Goal: Task Accomplishment & Management: Complete application form

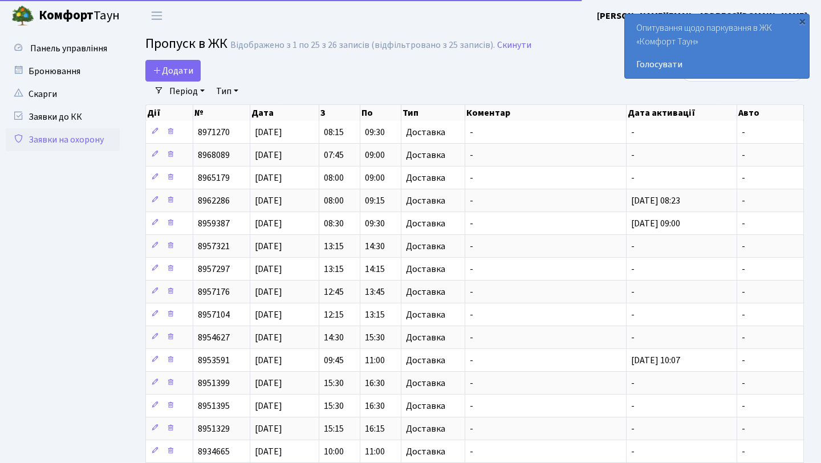
select select "25"
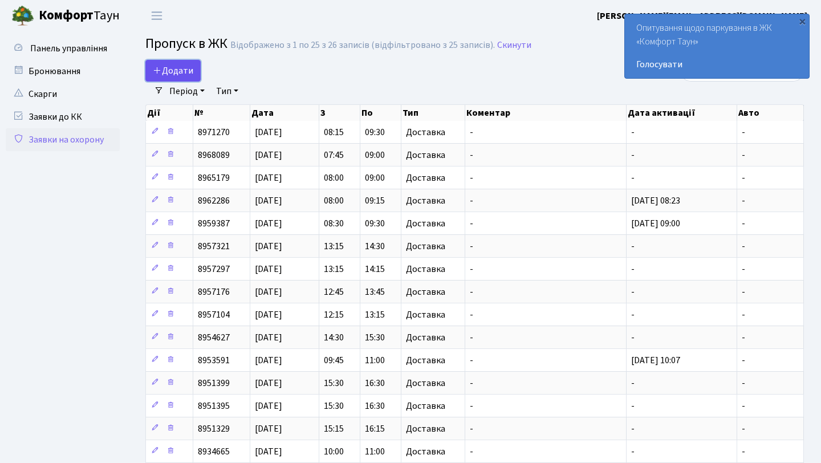
click at [194, 69] on link "Додати" at bounding box center [172, 71] width 55 height 22
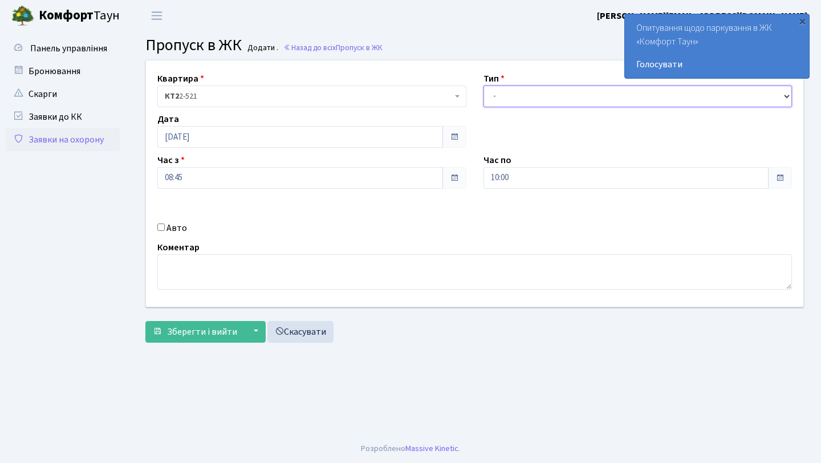
click at [522, 88] on select "- Доставка Таксі Гості Сервіс" at bounding box center [638, 97] width 309 height 22
select select "1"
click at [484, 86] on select "- Доставка Таксі Гості Сервіс" at bounding box center [638, 97] width 309 height 22
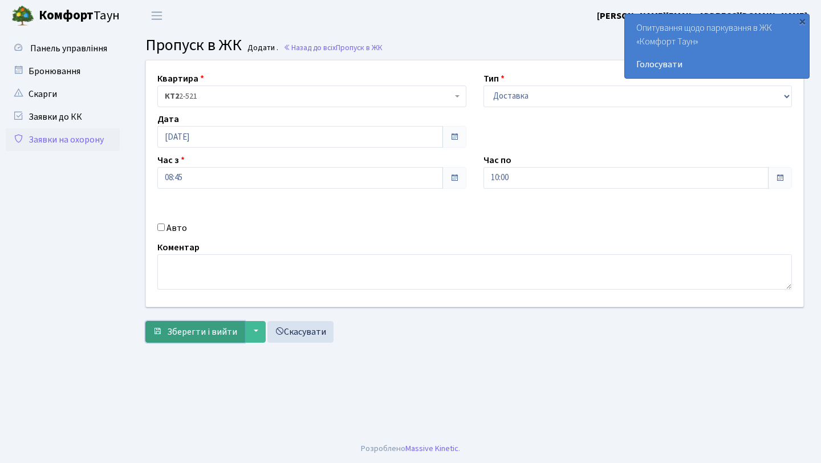
click at [196, 323] on button "Зберегти і вийти" at bounding box center [194, 332] width 99 height 22
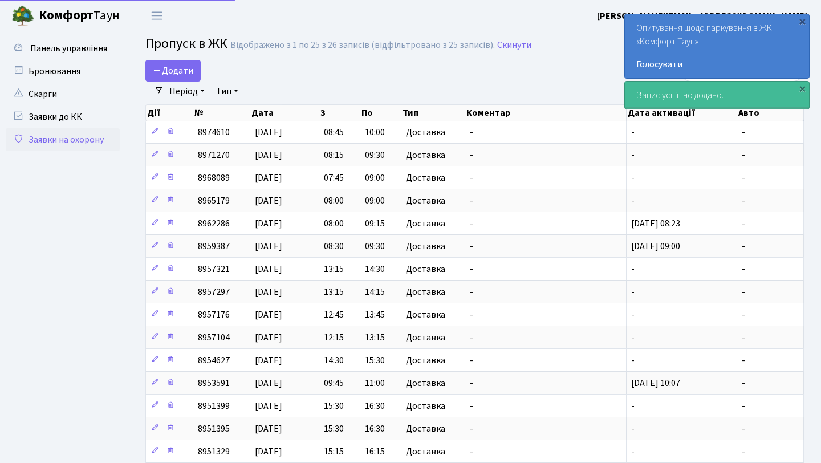
select select "25"
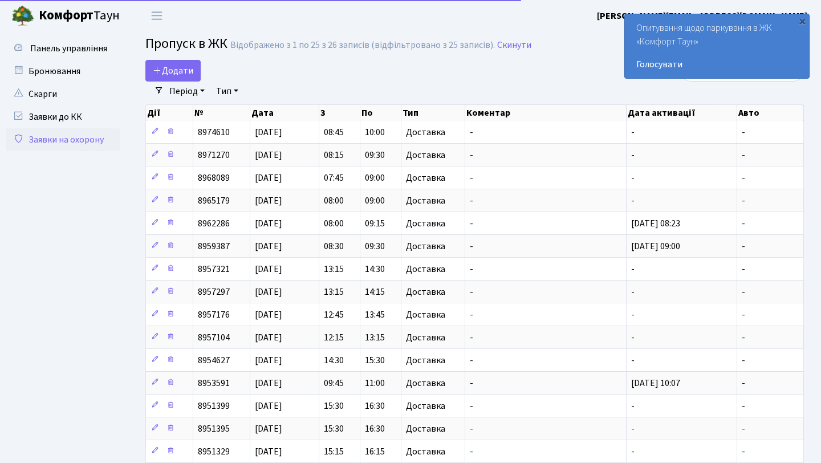
select select "25"
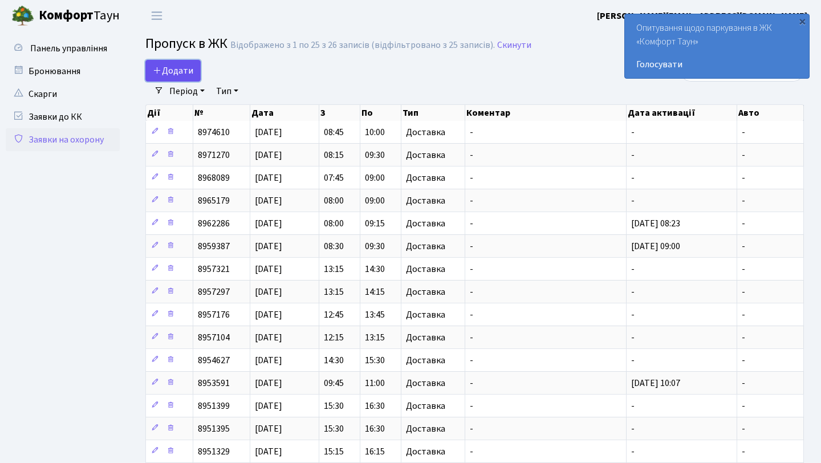
click at [173, 69] on span "Додати" at bounding box center [173, 70] width 40 height 13
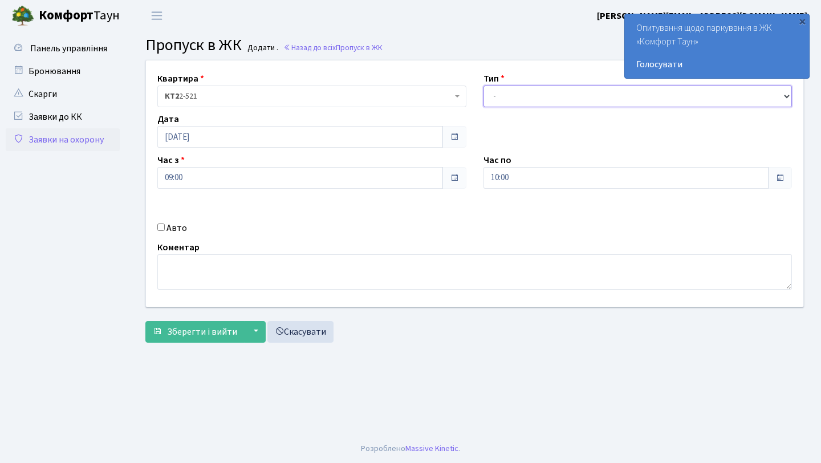
click at [547, 96] on select "- Доставка Таксі Гості Сервіс" at bounding box center [638, 97] width 309 height 22
click at [586, 80] on div "Тип - Доставка Таксі Гості Сервіс" at bounding box center [638, 89] width 326 height 35
click at [587, 85] on div "Тип - Доставка Таксі Гості Сервіс" at bounding box center [638, 89] width 326 height 35
click at [585, 87] on select "- Доставка Таксі Гості Сервіс" at bounding box center [638, 97] width 309 height 22
select select "1"
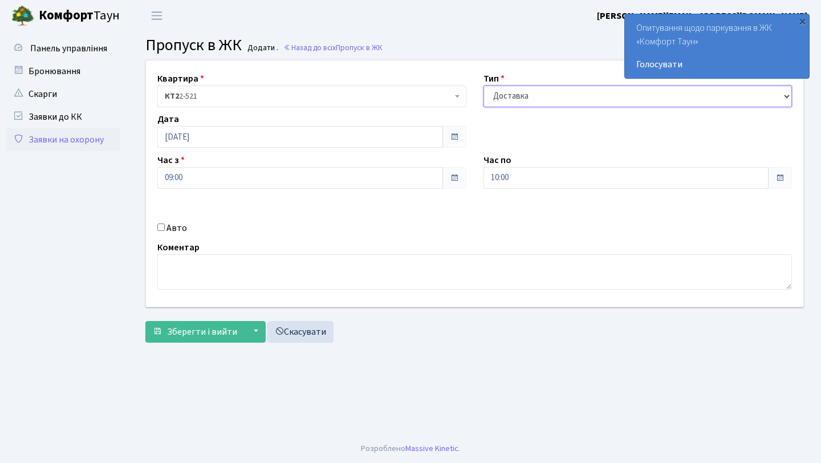
click at [484, 86] on select "- Доставка Таксі Гості Сервіс" at bounding box center [638, 97] width 309 height 22
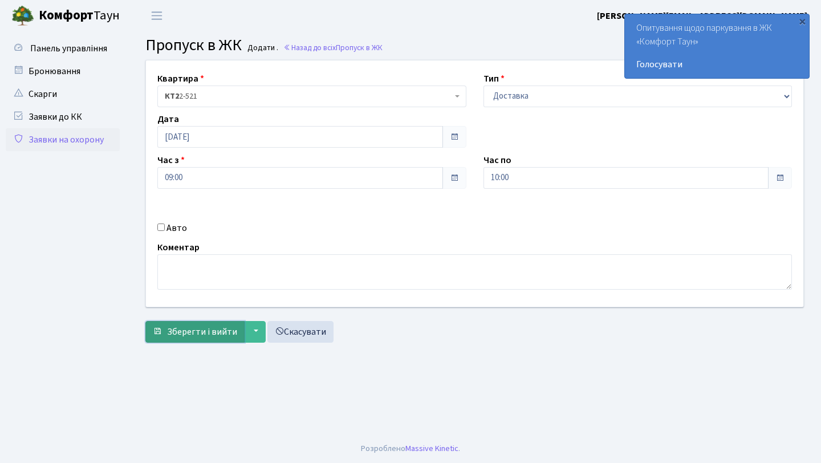
click at [186, 330] on span "Зберегти і вийти" at bounding box center [202, 332] width 70 height 13
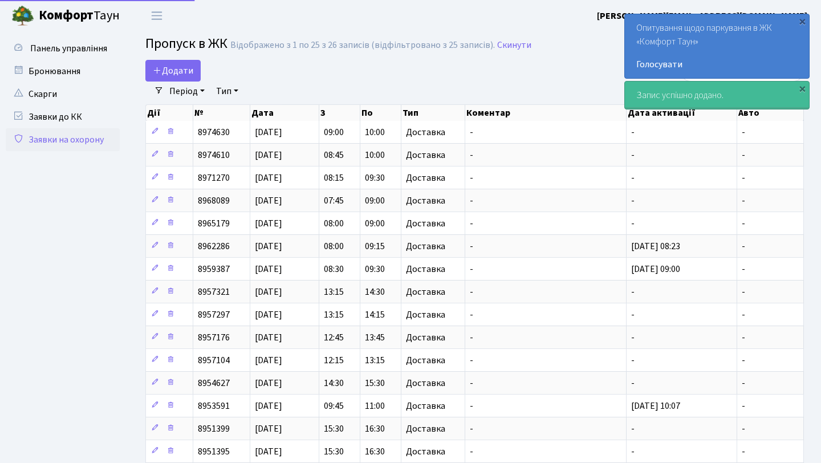
select select "25"
